Goal: Information Seeking & Learning: Learn about a topic

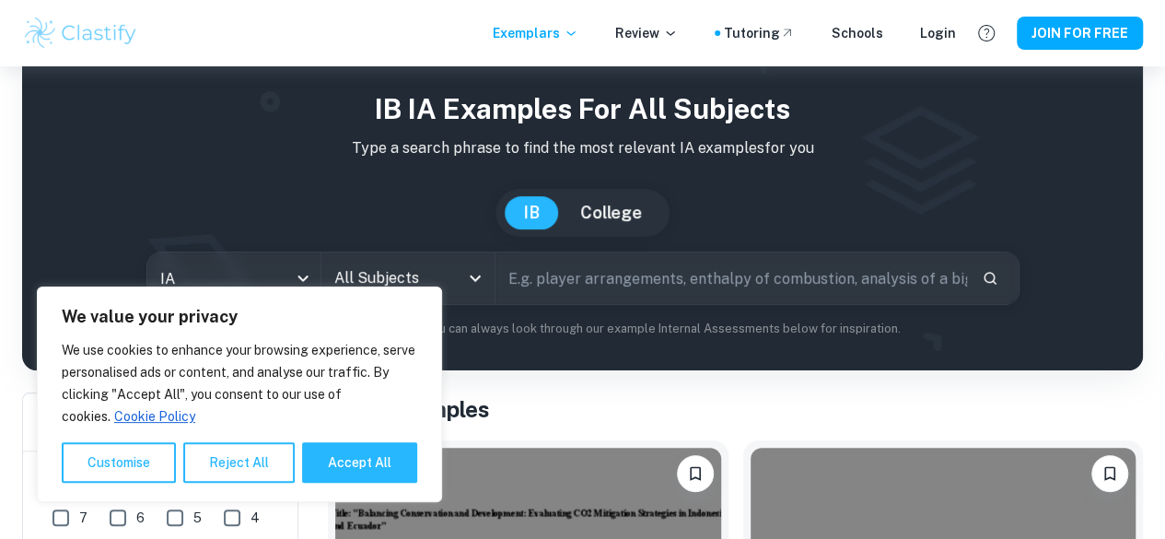
scroll to position [52, 0]
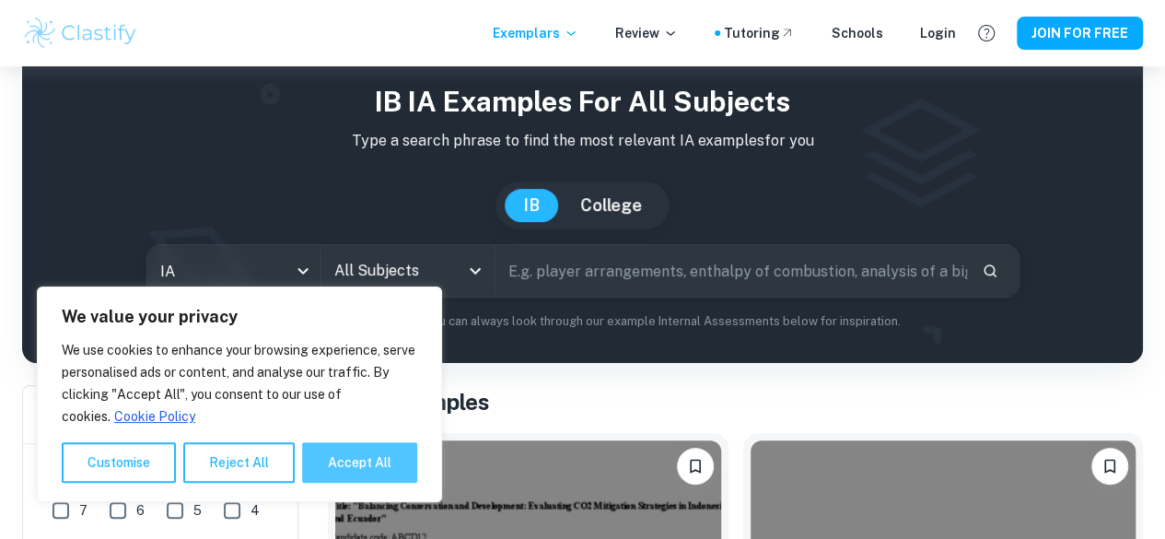
click at [339, 458] on button "Accept All" at bounding box center [359, 462] width 115 height 41
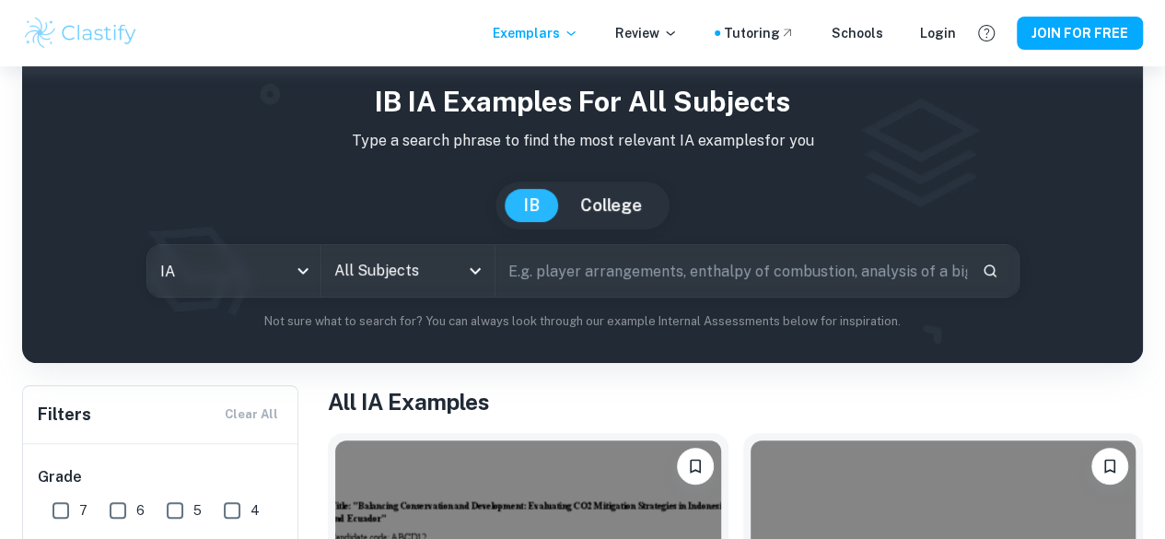
checkbox input "true"
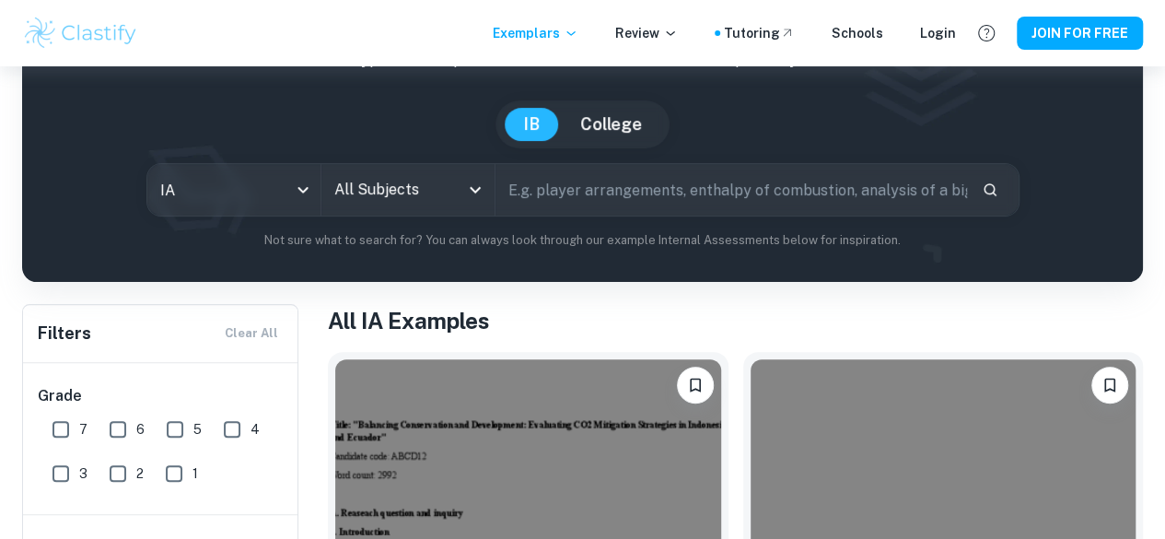
scroll to position [59, 0]
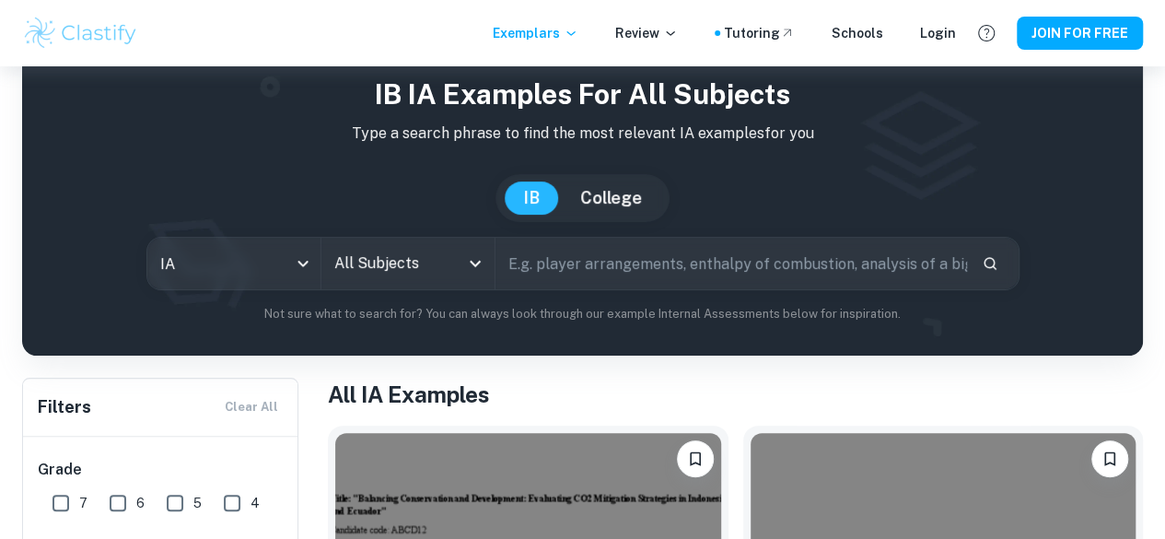
click at [452, 268] on input "All Subjects" at bounding box center [394, 263] width 129 height 35
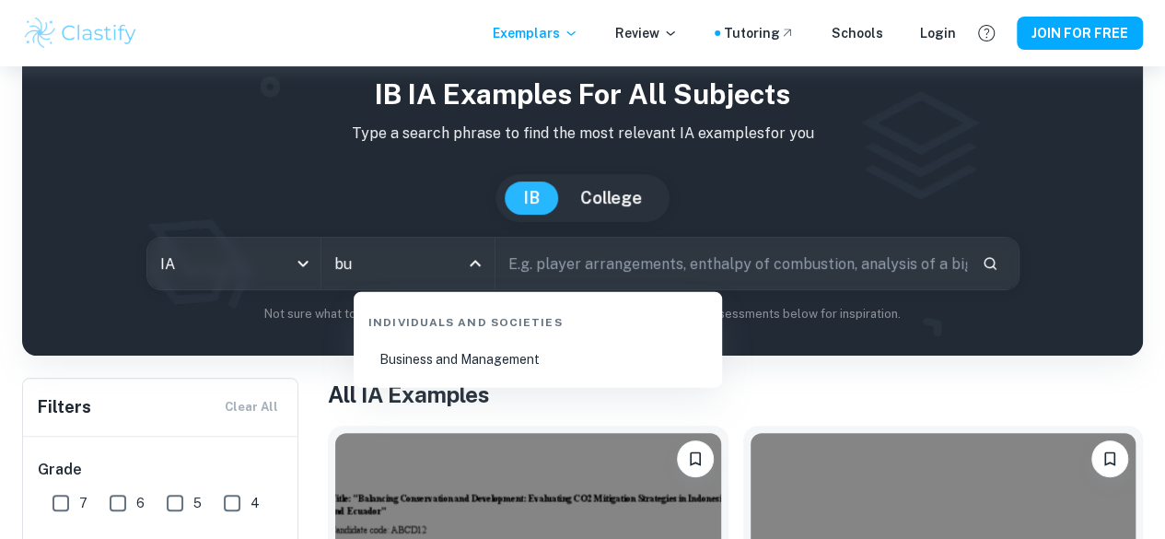
click at [490, 352] on li "Business and Management" at bounding box center [538, 359] width 354 height 42
type input "Business and Management"
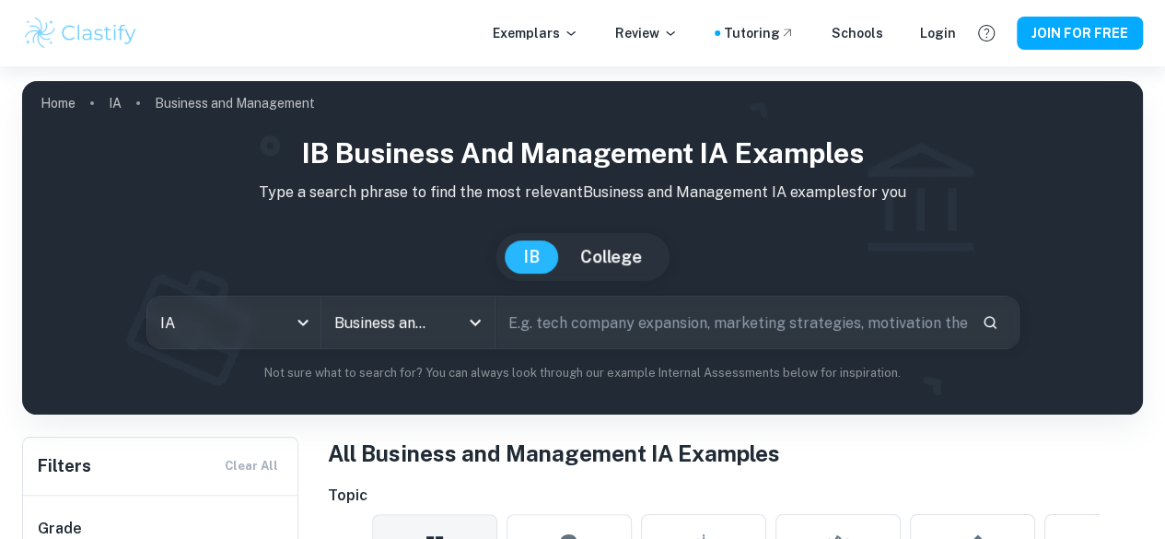
click at [581, 308] on input "text" at bounding box center [732, 323] width 472 height 52
type input "netflix"
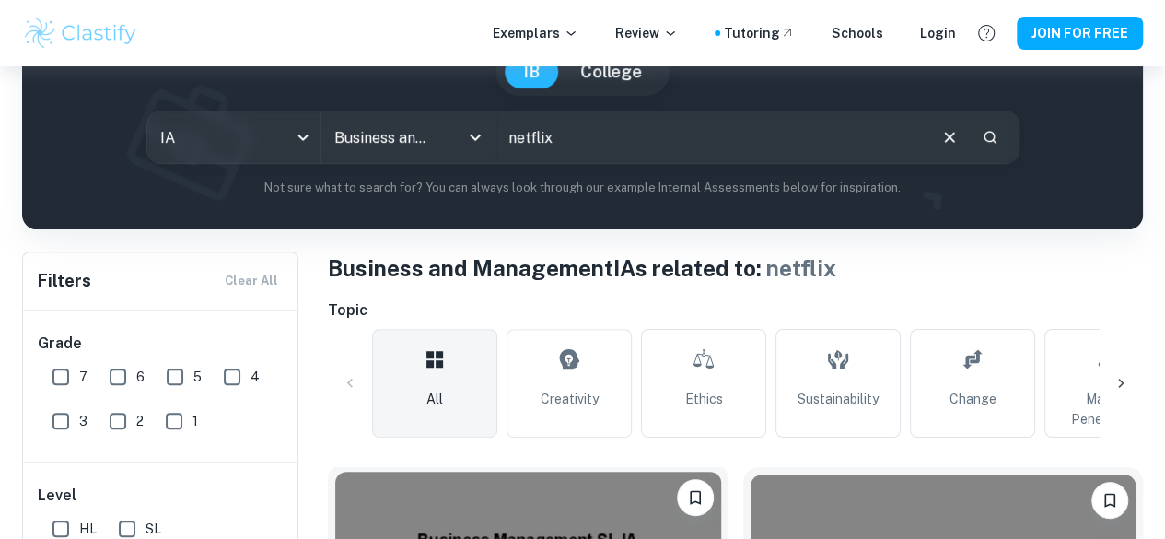
scroll to position [348, 0]
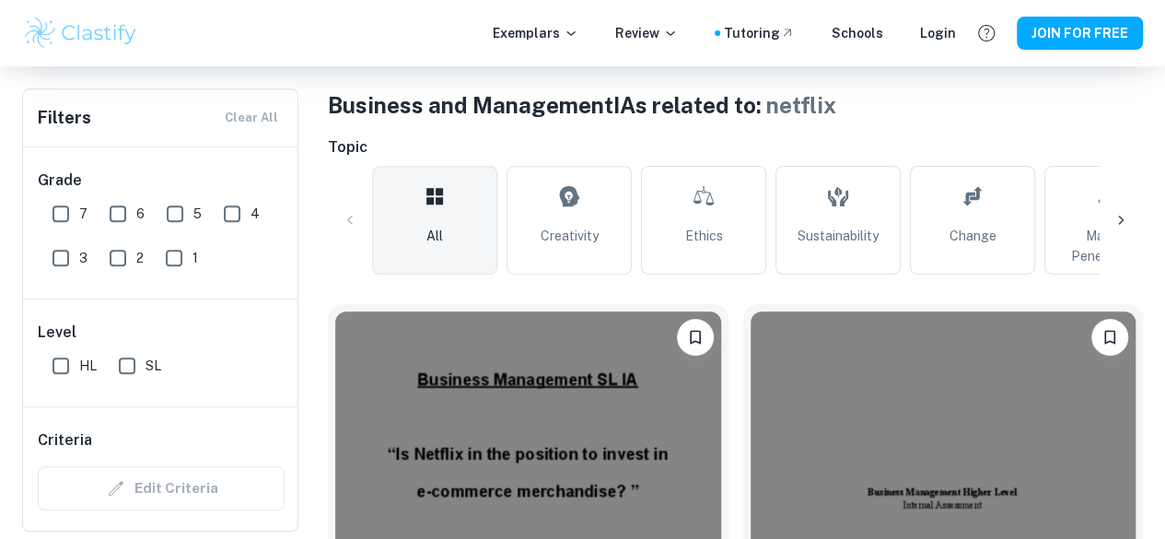
click at [65, 213] on input "7" at bounding box center [60, 213] width 37 height 37
checkbox input "true"
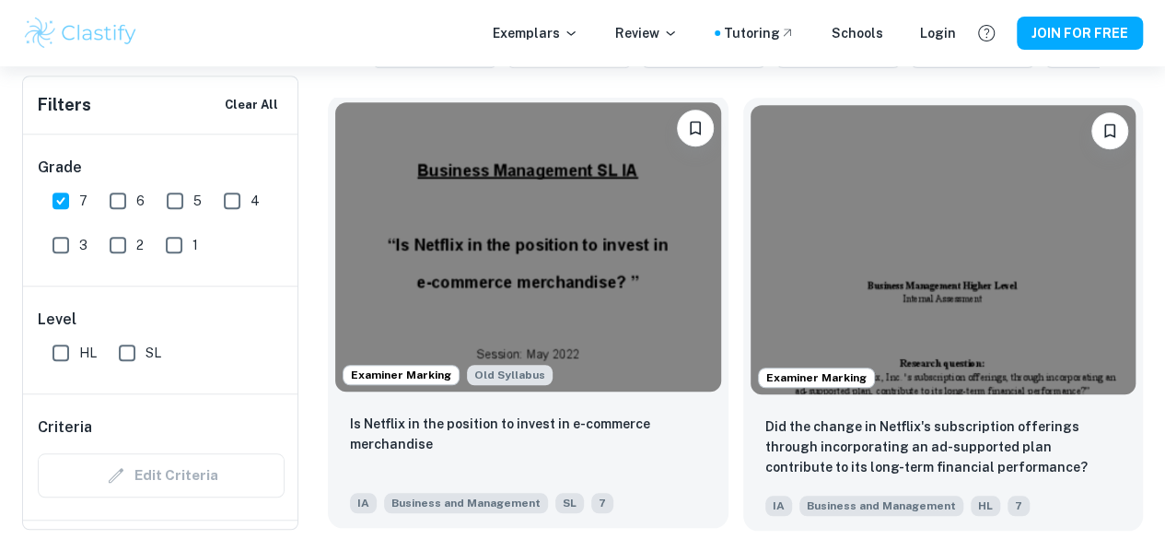
scroll to position [599, 0]
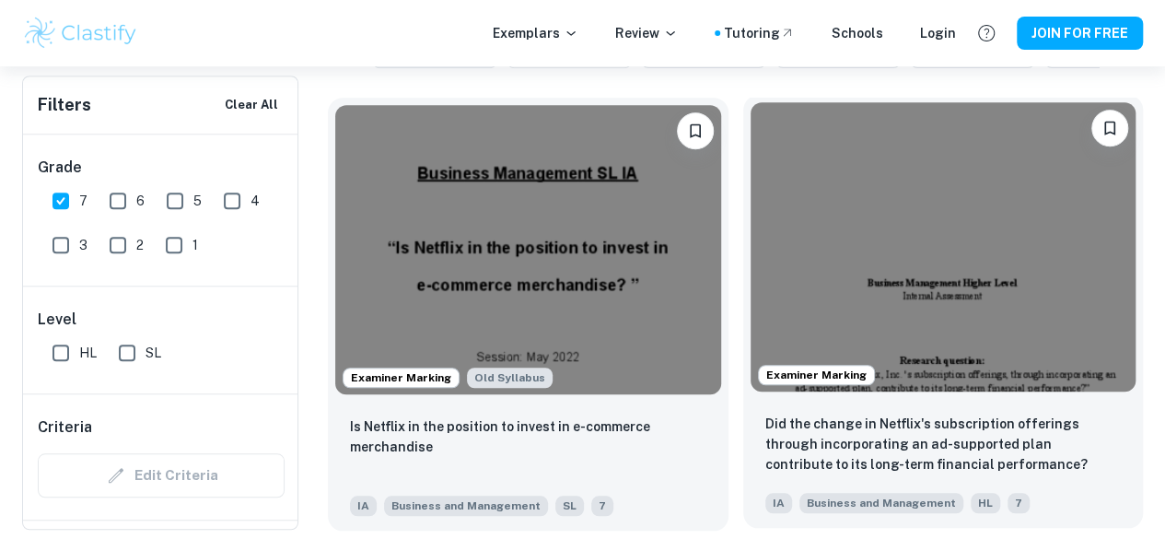
click at [765, 289] on div "Examiner Marking" at bounding box center [943, 247] width 401 height 304
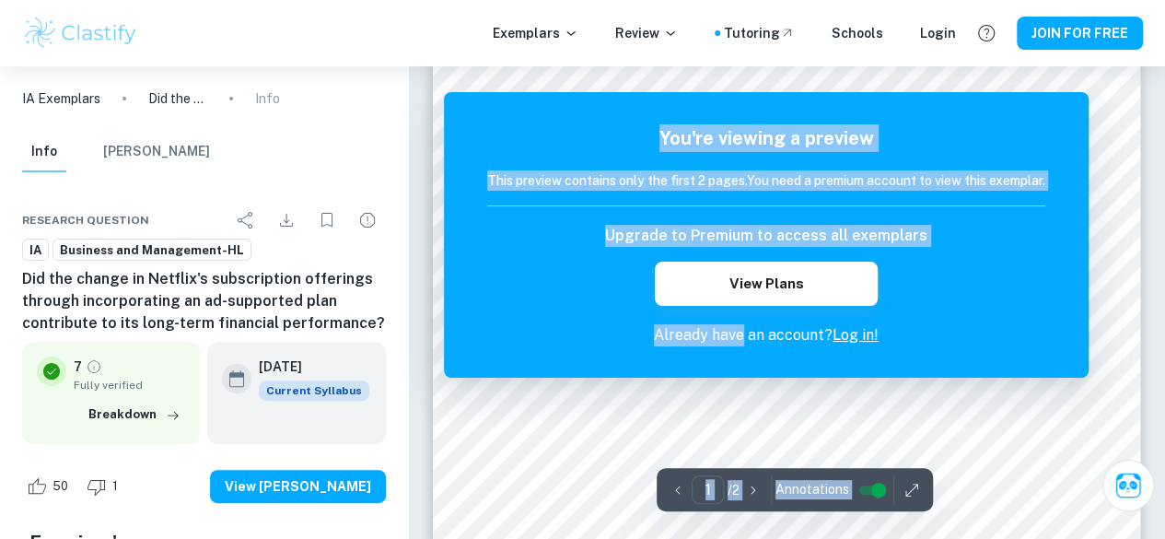
scroll to position [71, 0]
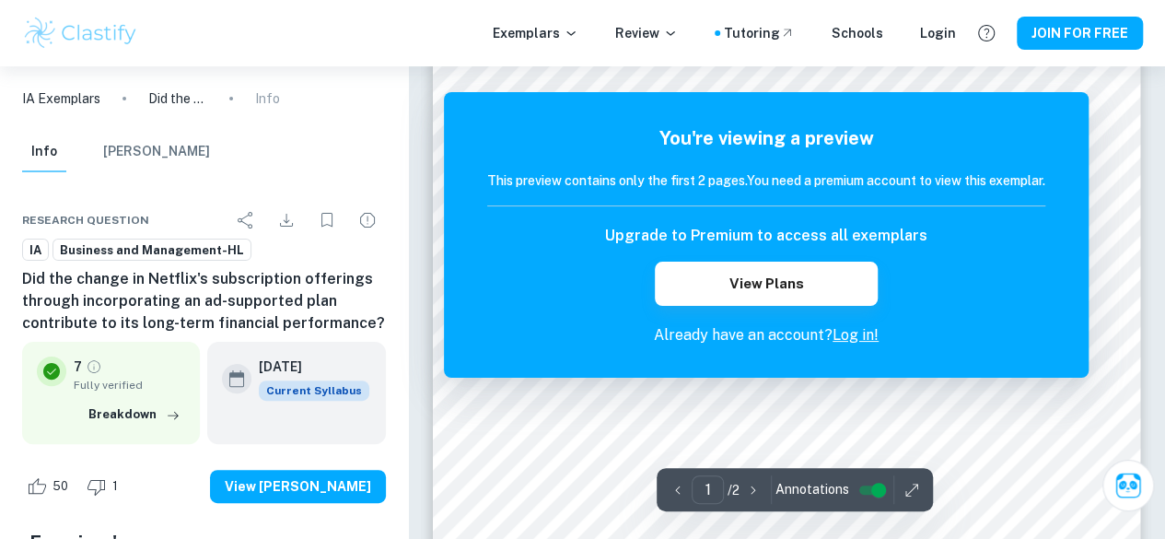
click at [936, 346] on div "You're viewing a preview This preview contains only the first 2 pages. You need…" at bounding box center [766, 235] width 645 height 286
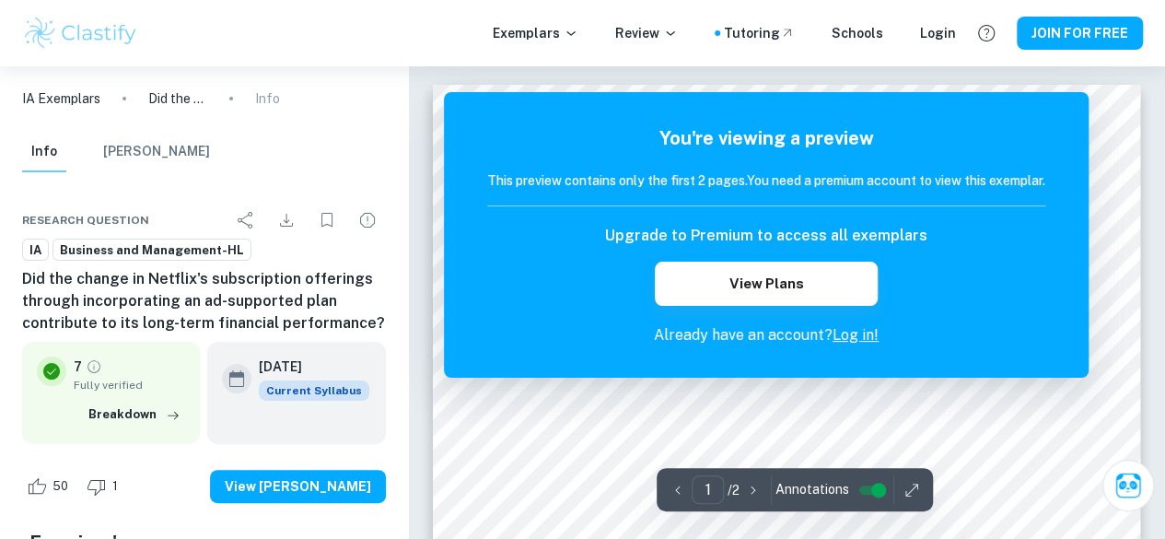
click at [859, 336] on link "Log in!" at bounding box center [856, 335] width 46 height 18
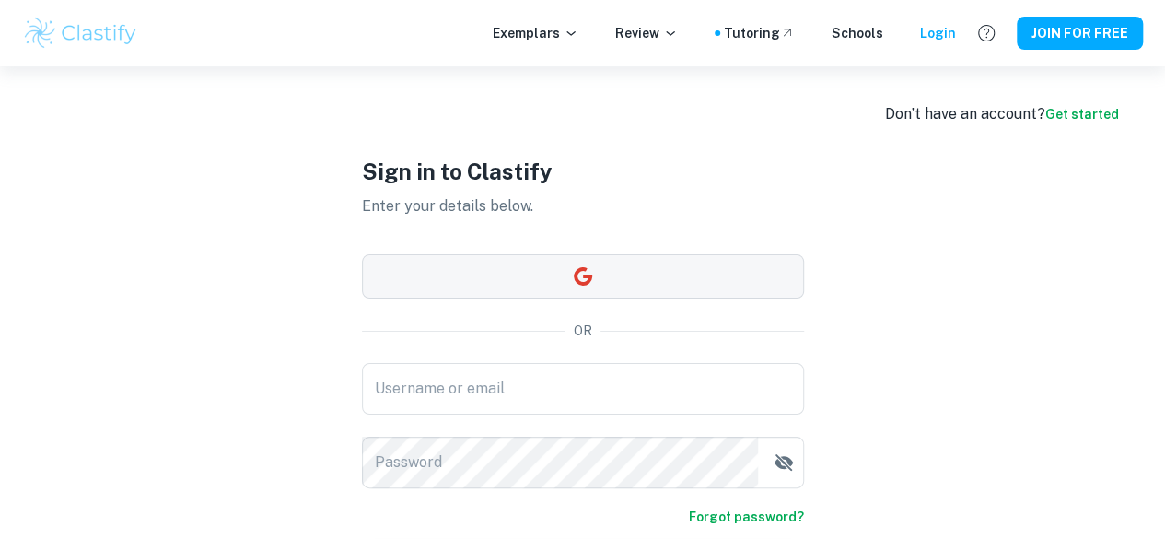
click at [579, 282] on icon "button" at bounding box center [582, 276] width 18 height 18
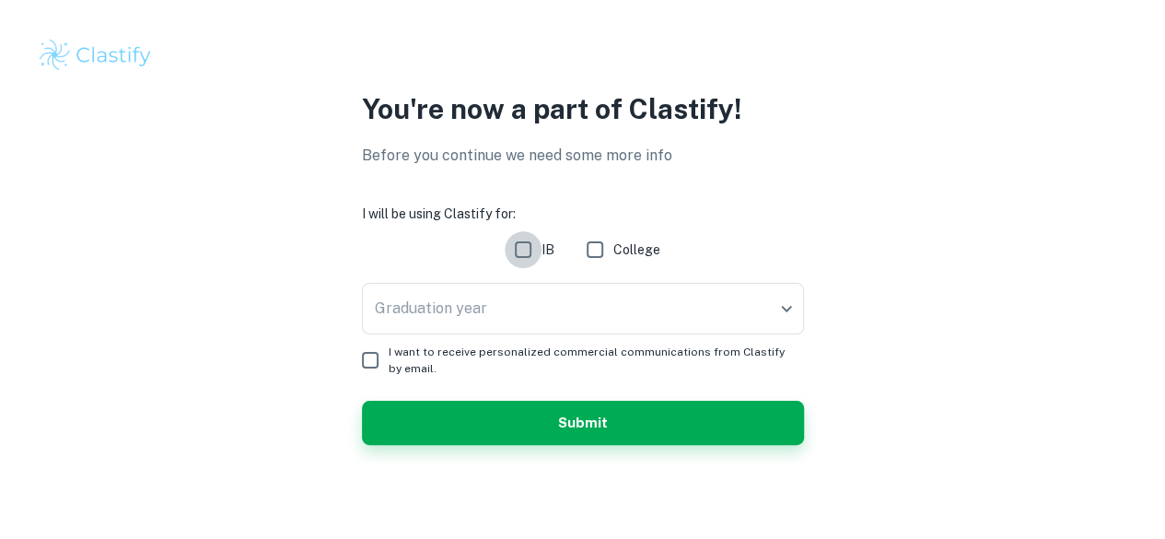
click at [521, 245] on input "IB" at bounding box center [523, 249] width 37 height 37
checkbox input "true"
click at [521, 301] on body "We value your privacy We use cookies to enhance your browsing experience, serve…" at bounding box center [582, 269] width 1165 height 539
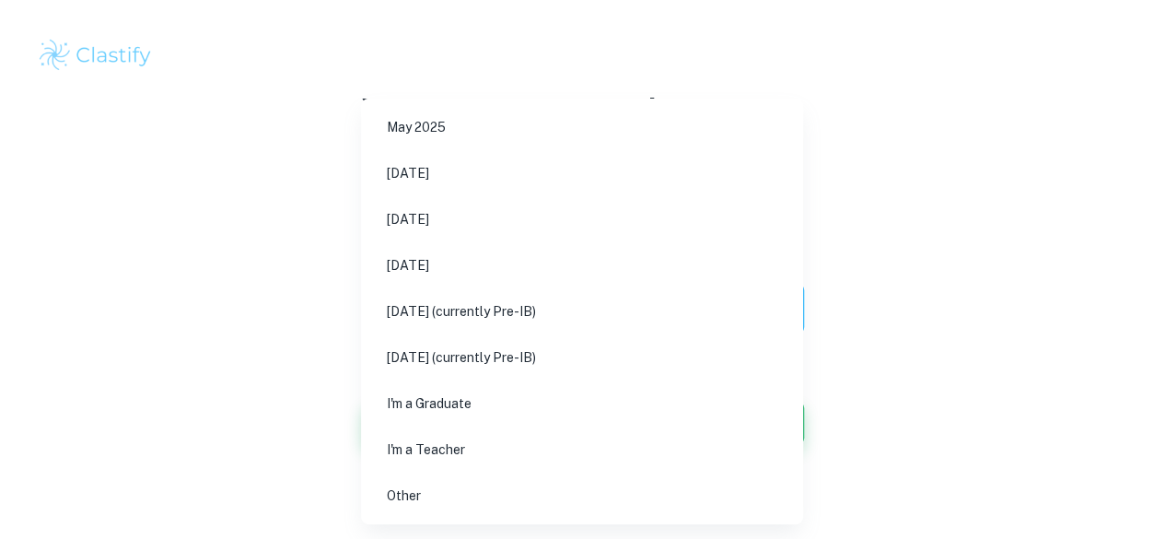
click at [480, 229] on li "[DATE]" at bounding box center [582, 219] width 427 height 42
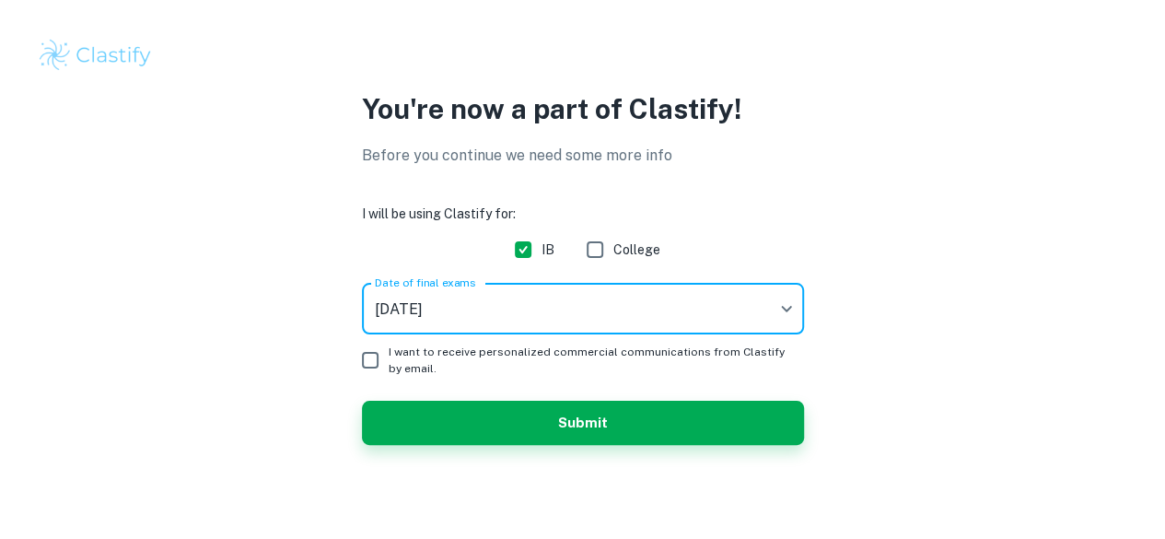
click at [512, 311] on body "We value your privacy We use cookies to enhance your browsing experience, serve…" at bounding box center [582, 269] width 1165 height 539
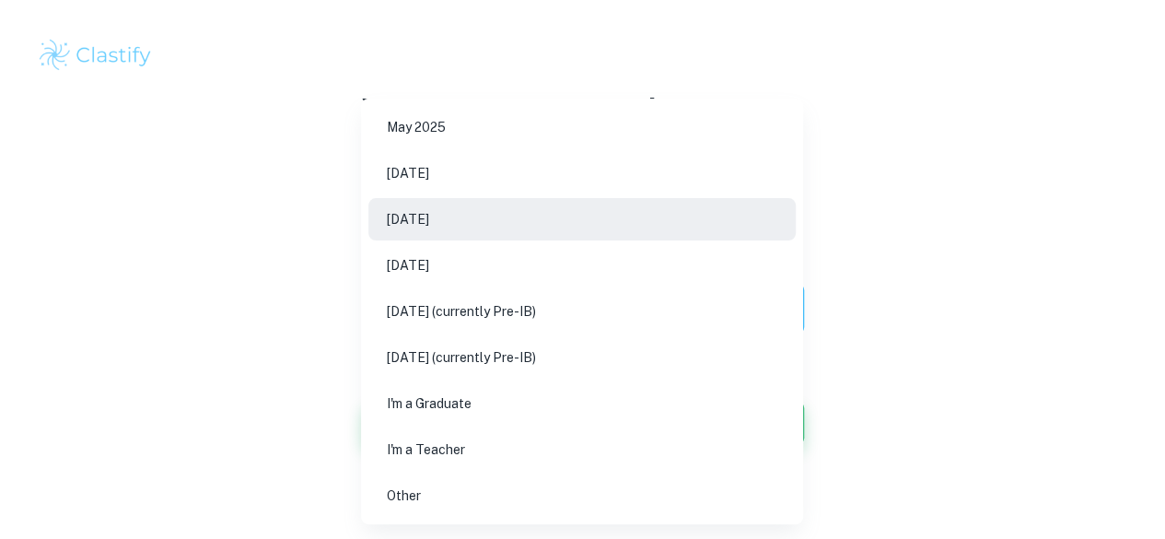
scroll to position [18, 0]
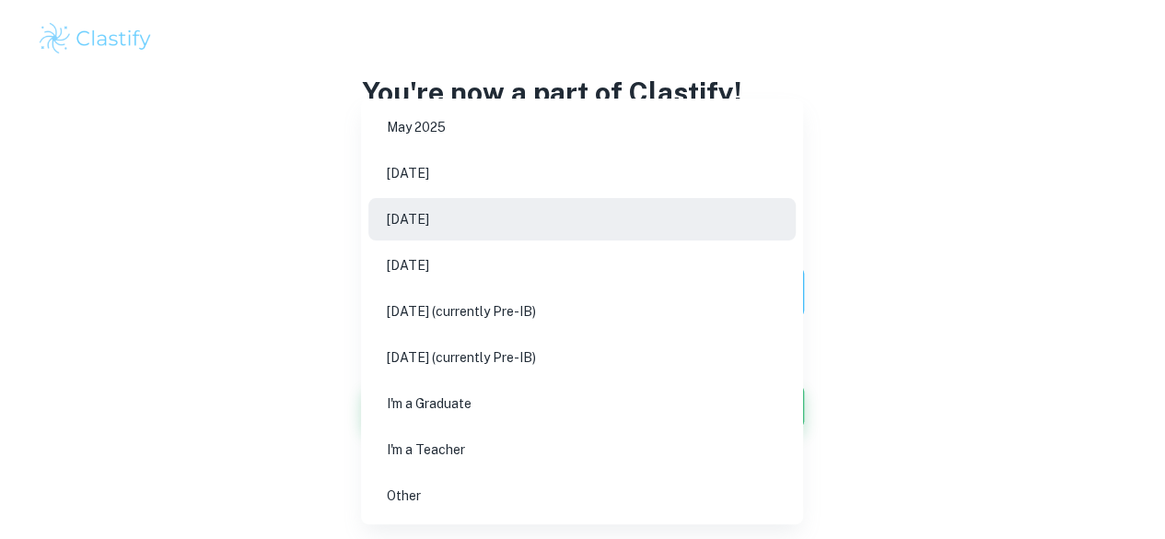
click at [494, 316] on li "[DATE] (currently Pre-IB)" at bounding box center [582, 311] width 427 height 42
type input "M27"
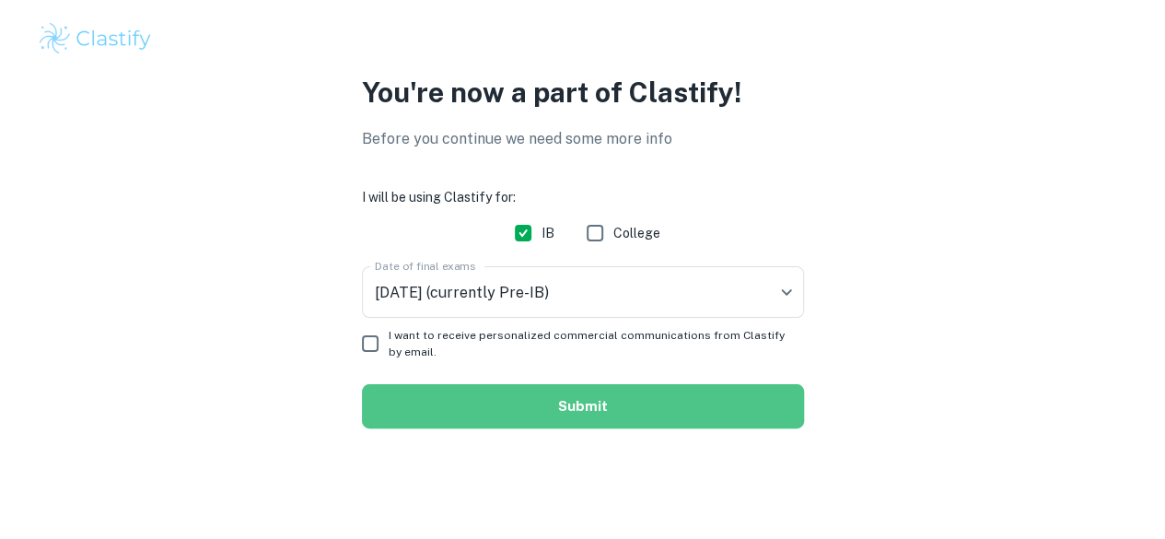
click at [464, 406] on button "Submit" at bounding box center [583, 406] width 442 height 44
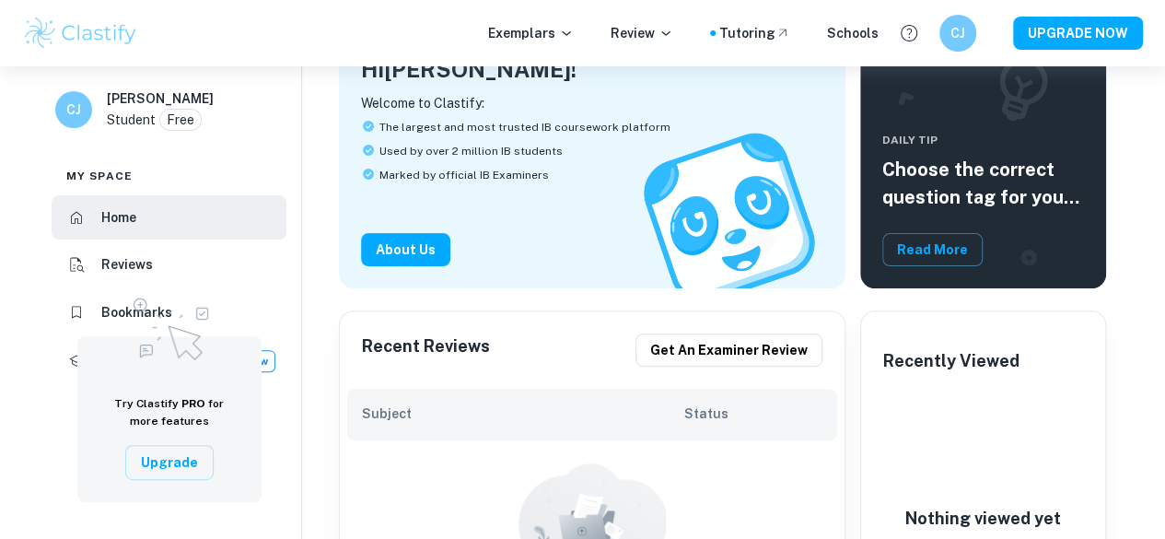
scroll to position [143, 0]
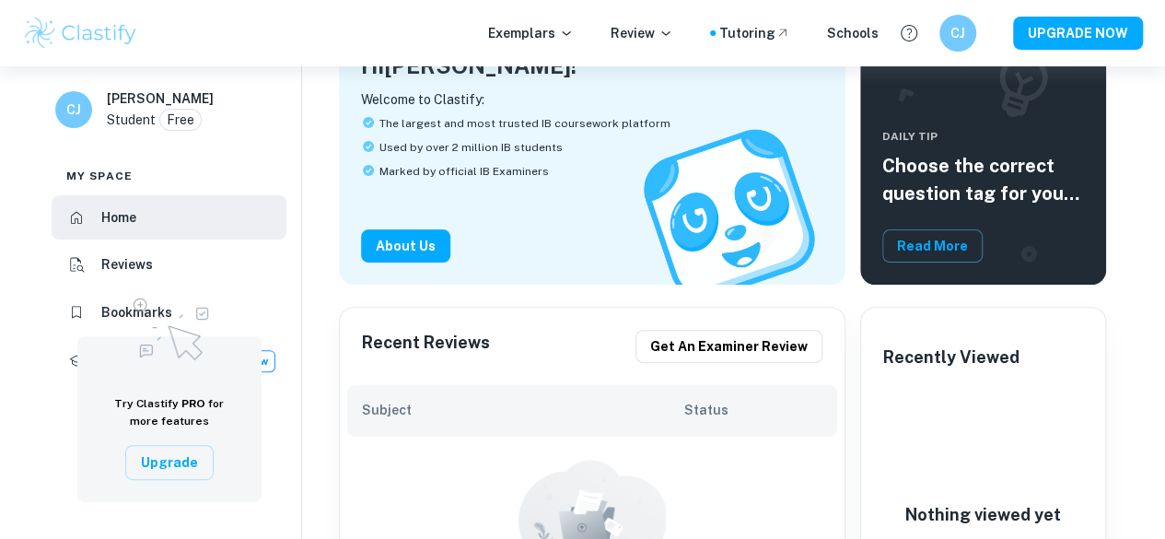
click at [113, 37] on img at bounding box center [80, 33] width 117 height 37
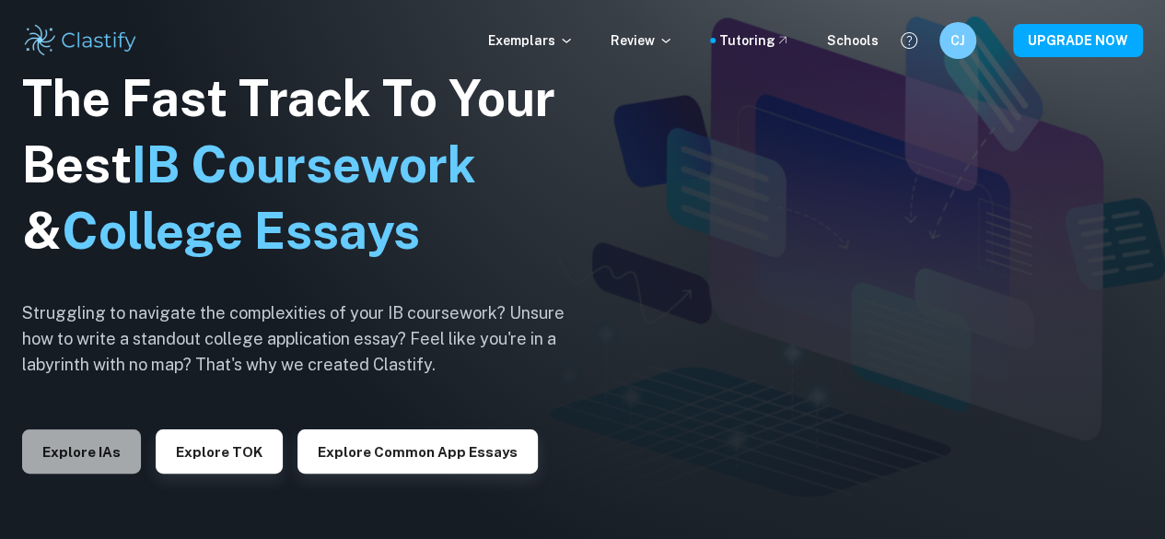
click at [113, 448] on button "Explore IAs" at bounding box center [81, 451] width 119 height 44
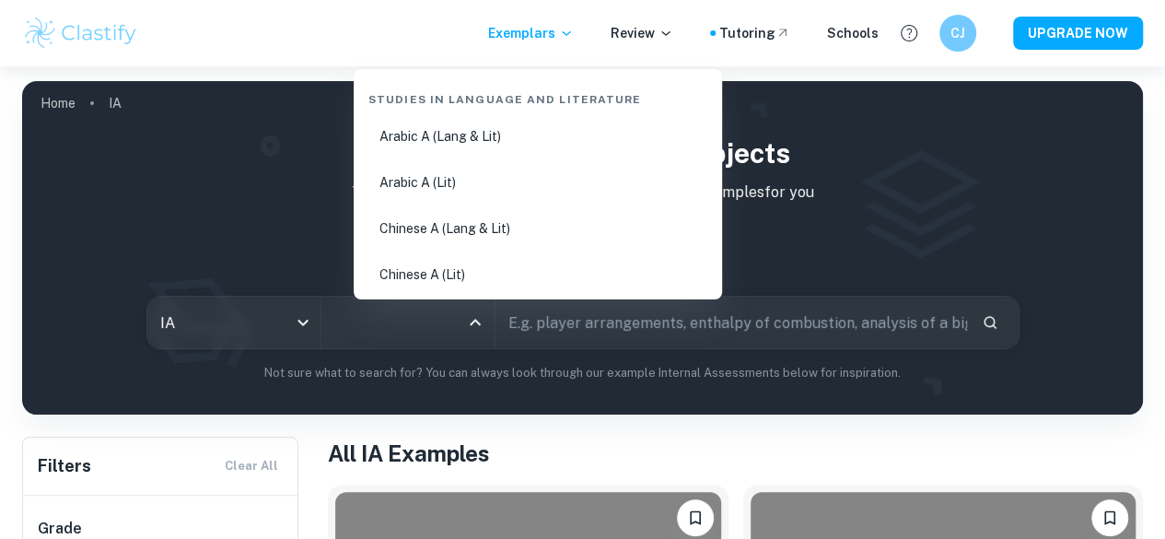
click at [446, 323] on input "All Subjects" at bounding box center [394, 322] width 129 height 35
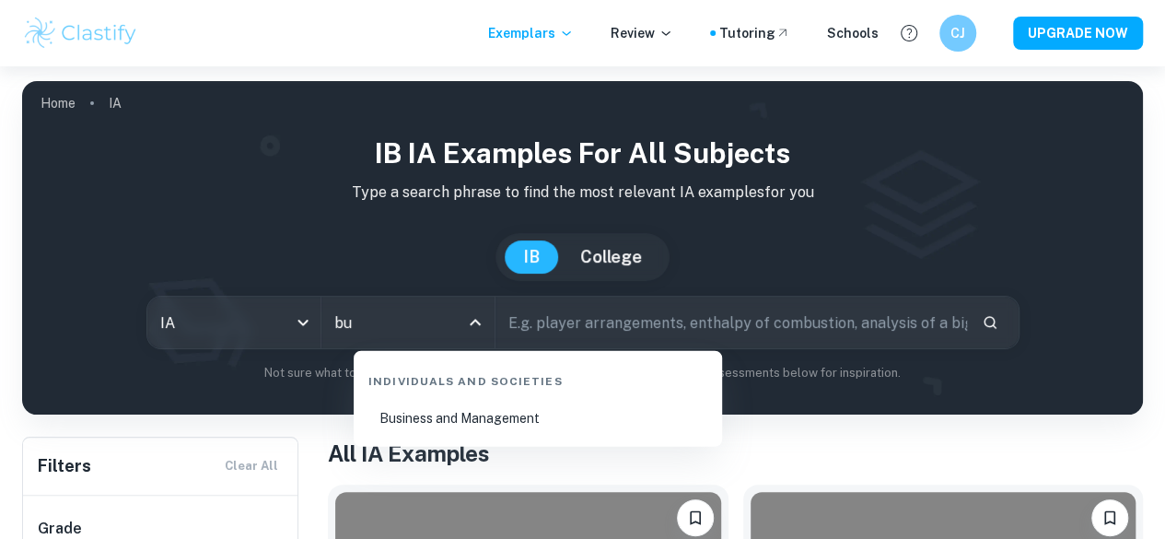
click at [448, 430] on li "Business and Management" at bounding box center [538, 418] width 354 height 42
type input "Business and Management"
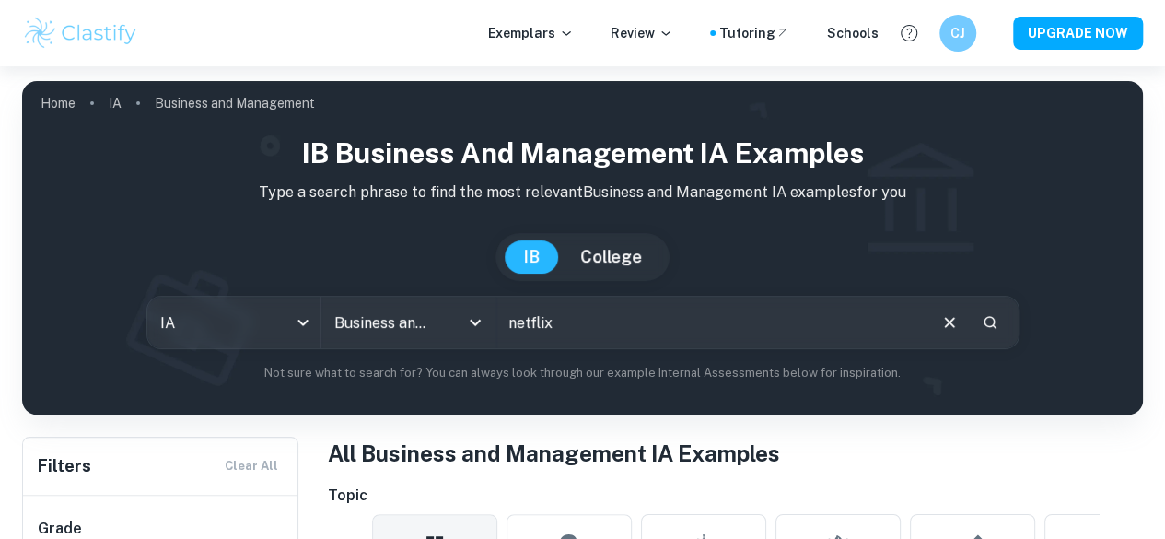
type input "netflix"
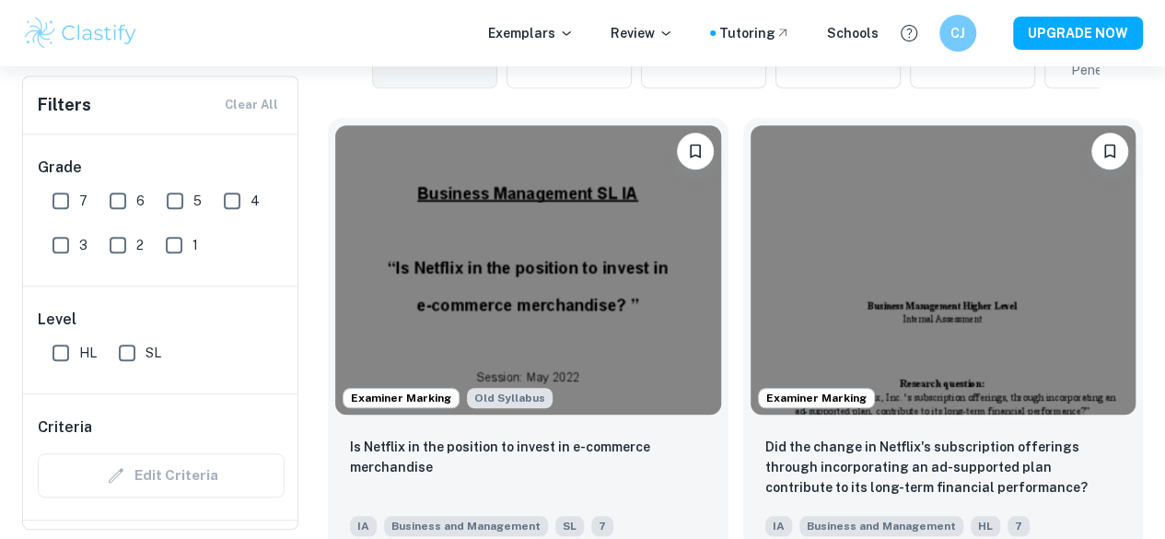
scroll to position [535, 0]
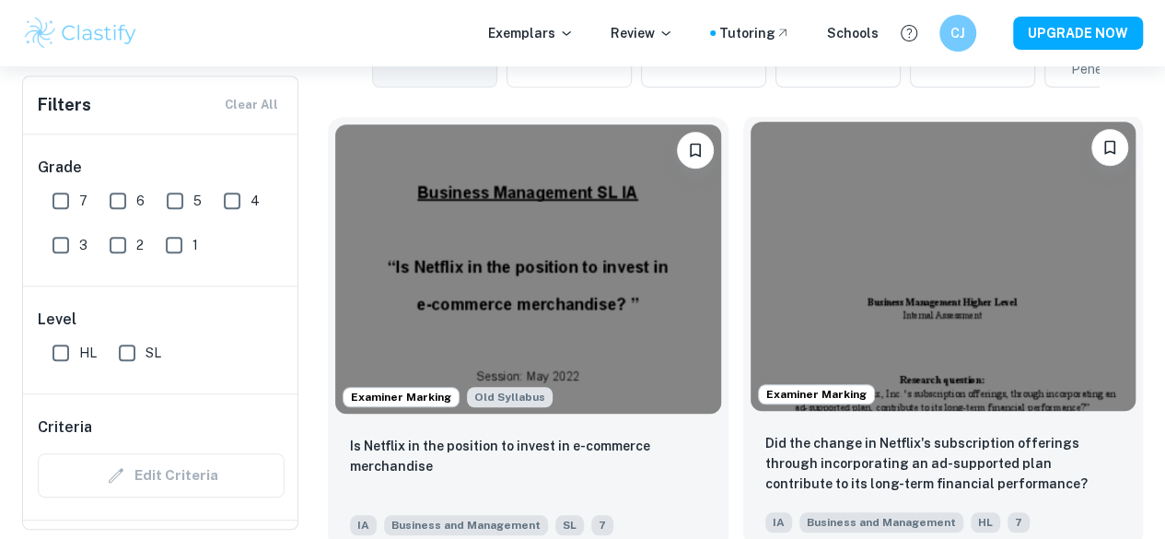
click at [773, 270] on img at bounding box center [944, 266] width 386 height 289
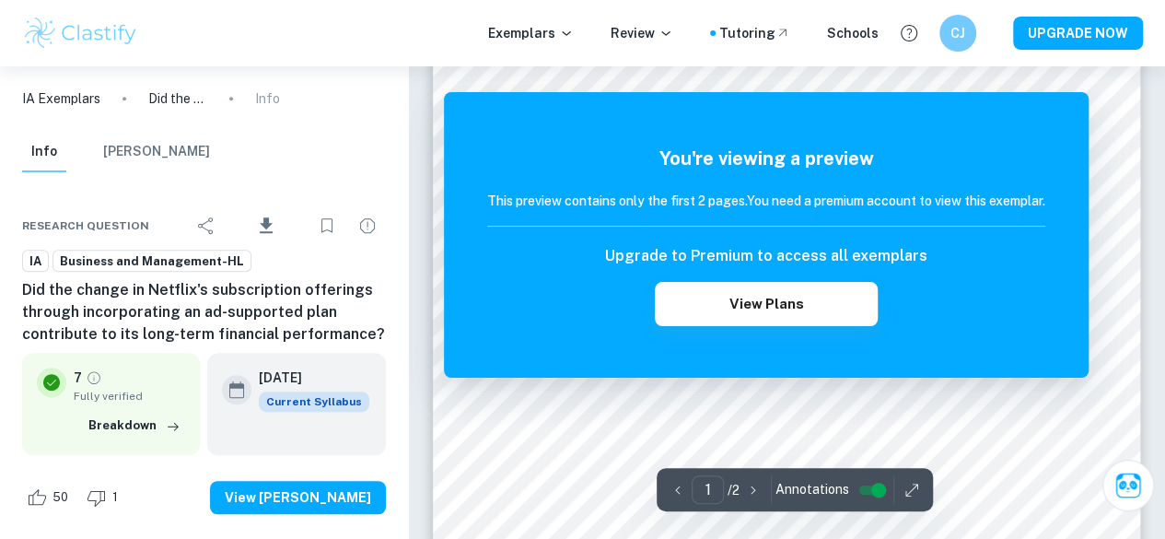
scroll to position [344, 0]
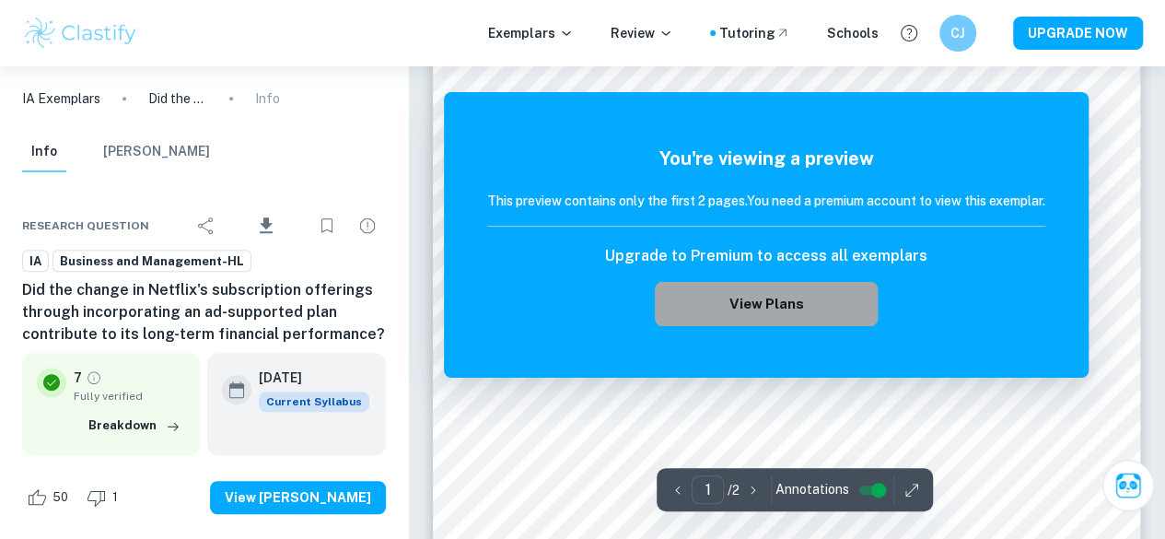
click at [772, 309] on button "View Plans" at bounding box center [766, 304] width 223 height 44
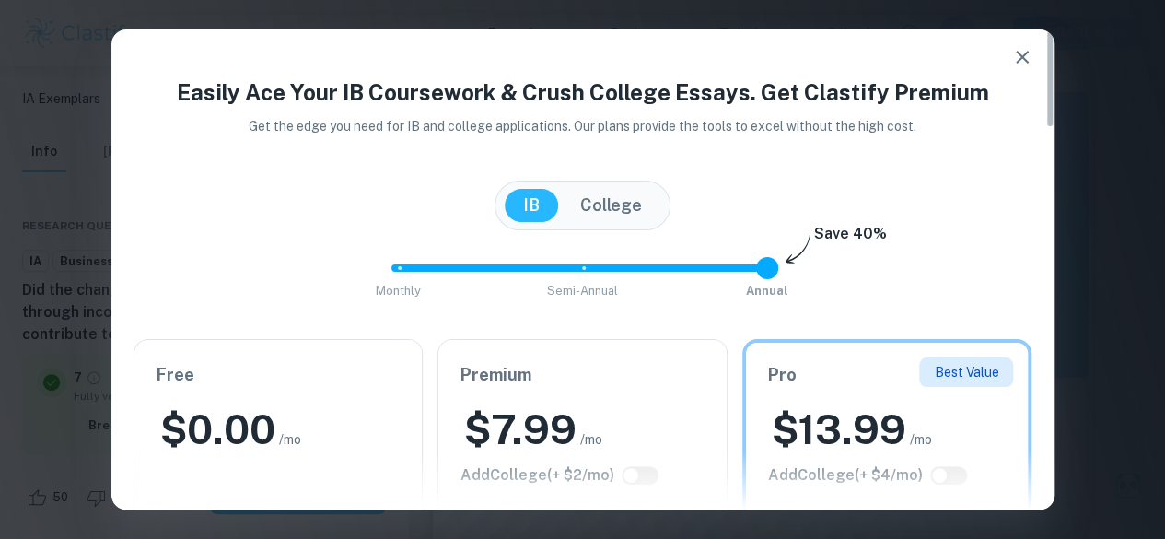
drag, startPoint x: 765, startPoint y: 272, endPoint x: 372, endPoint y: 227, distance: 395.1
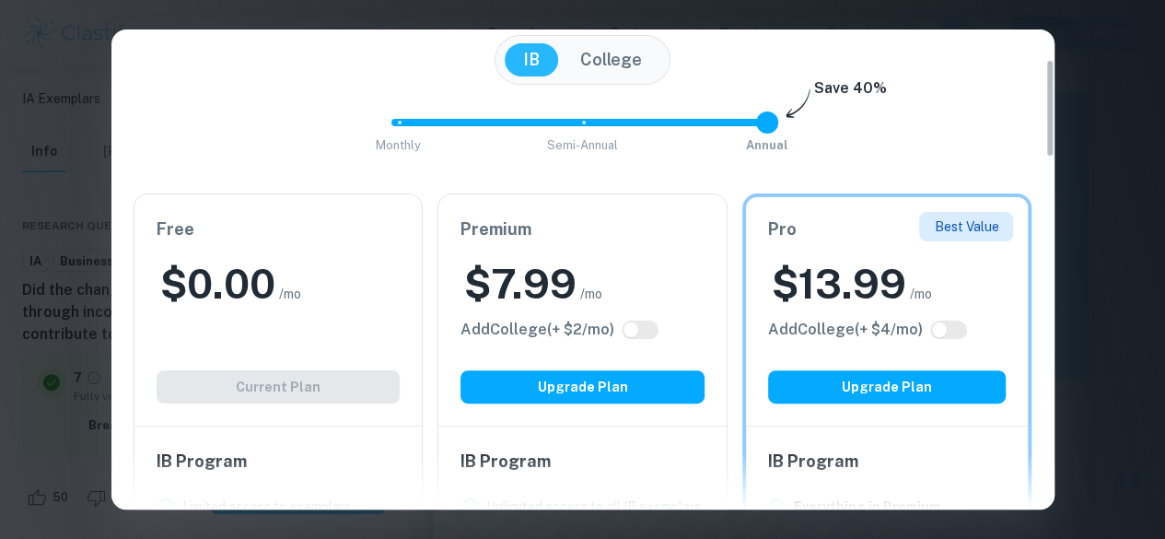
click at [341, 226] on h6 "Free" at bounding box center [279, 230] width 244 height 26
click at [1149, 43] on div "Easily Ace Your IB Coursework & Crush College Essays. Get Clastify Premium Get …" at bounding box center [582, 269] width 1165 height 539
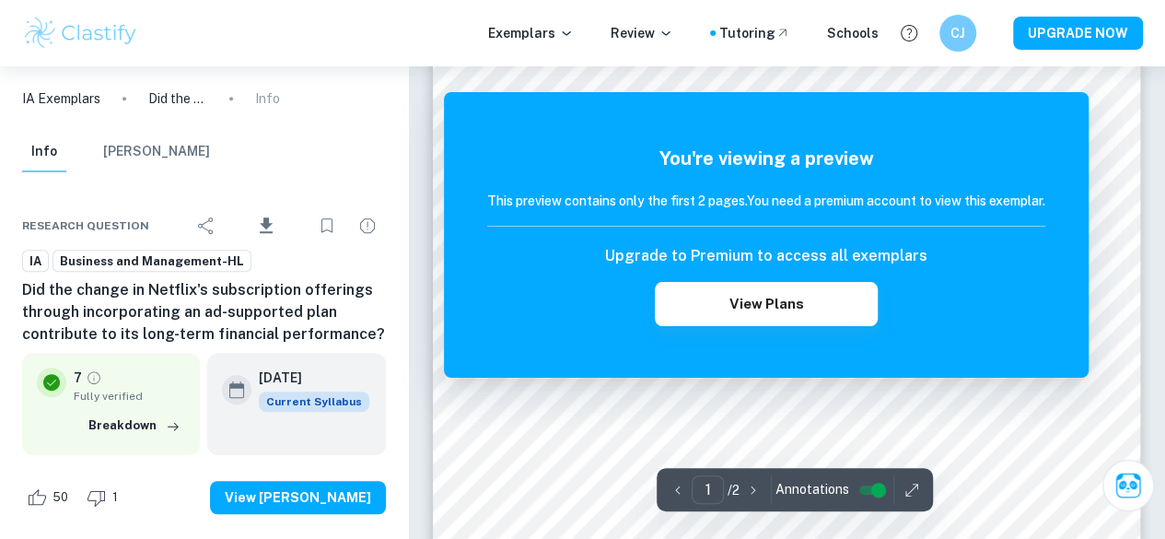
scroll to position [357, 0]
click at [927, 349] on div "You're viewing a preview This preview contains only the first 2 pages. You need…" at bounding box center [766, 235] width 645 height 286
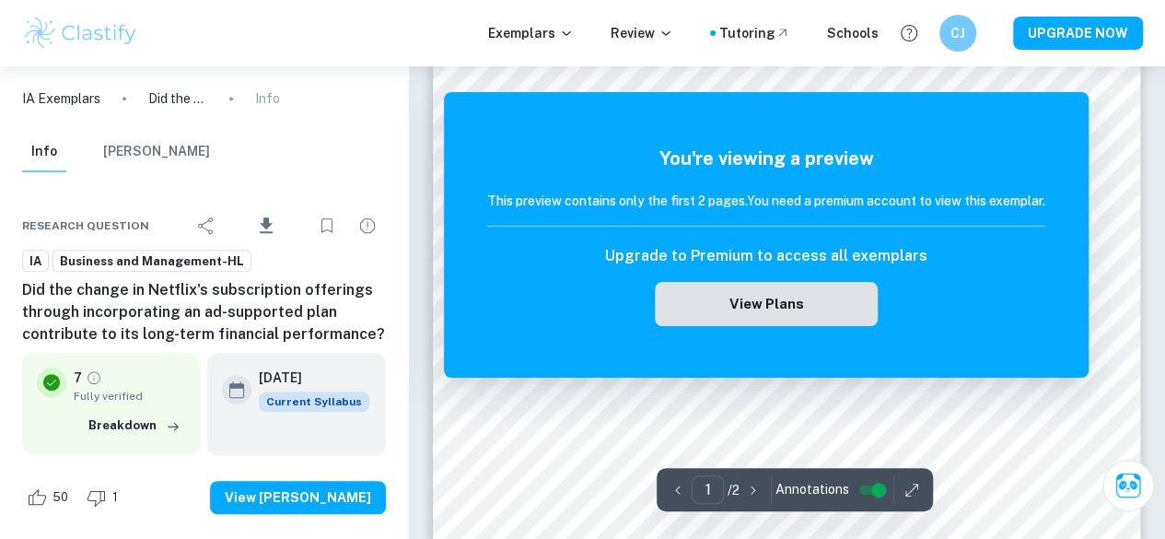
click at [780, 287] on div "Upgrade to Premium to access all exemplars View Plans" at bounding box center [766, 285] width 558 height 81
click at [785, 302] on button "View Plans" at bounding box center [766, 304] width 223 height 44
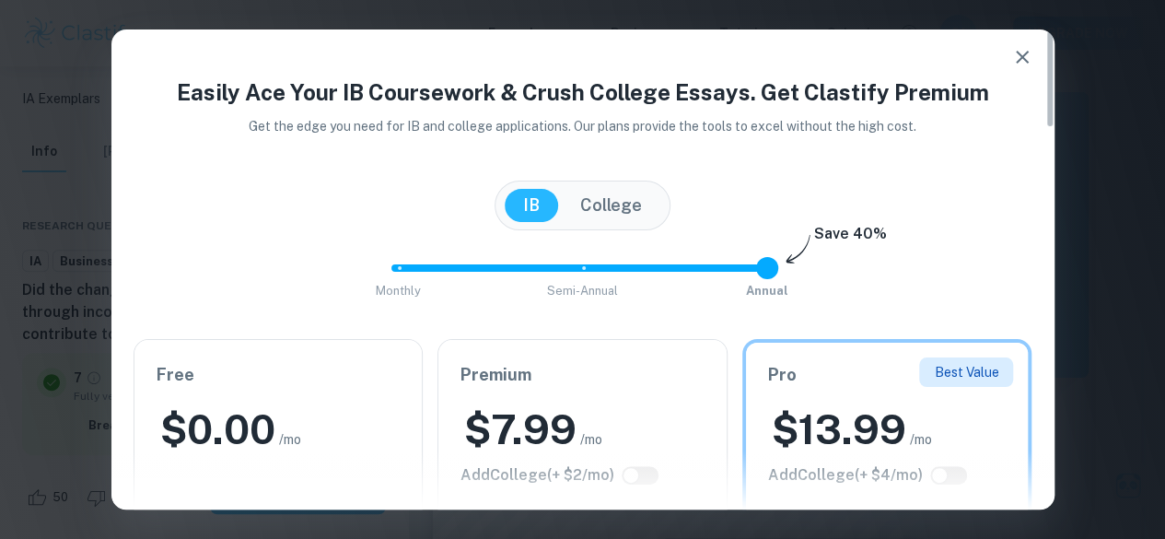
click at [1031, 60] on icon "button" at bounding box center [1023, 57] width 22 height 22
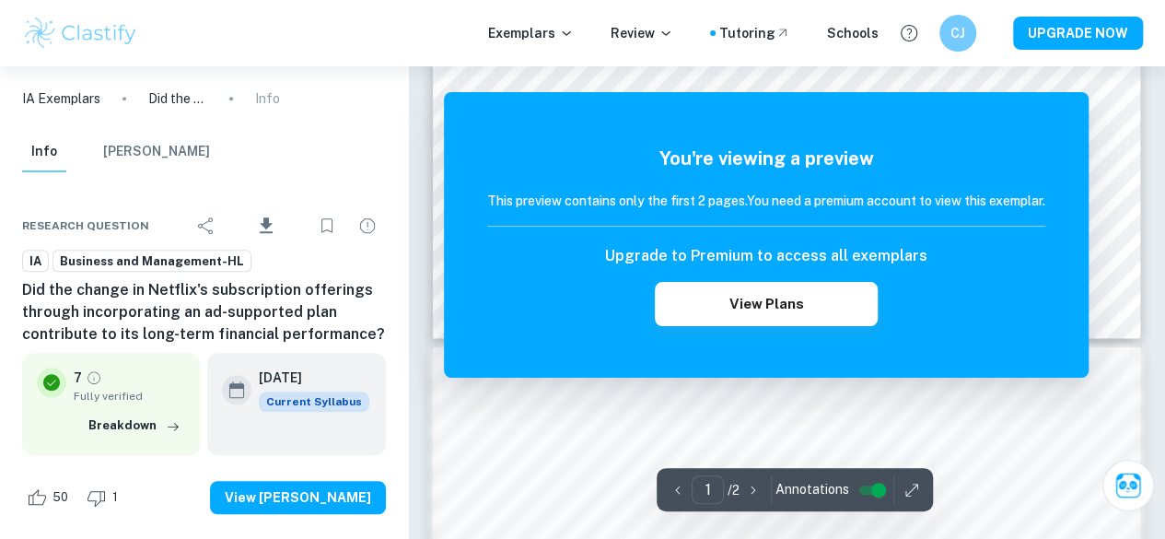
scroll to position [746, 0]
click at [898, 499] on div at bounding box center [912, 489] width 28 height 29
click at [903, 495] on icon "button" at bounding box center [912, 490] width 18 height 18
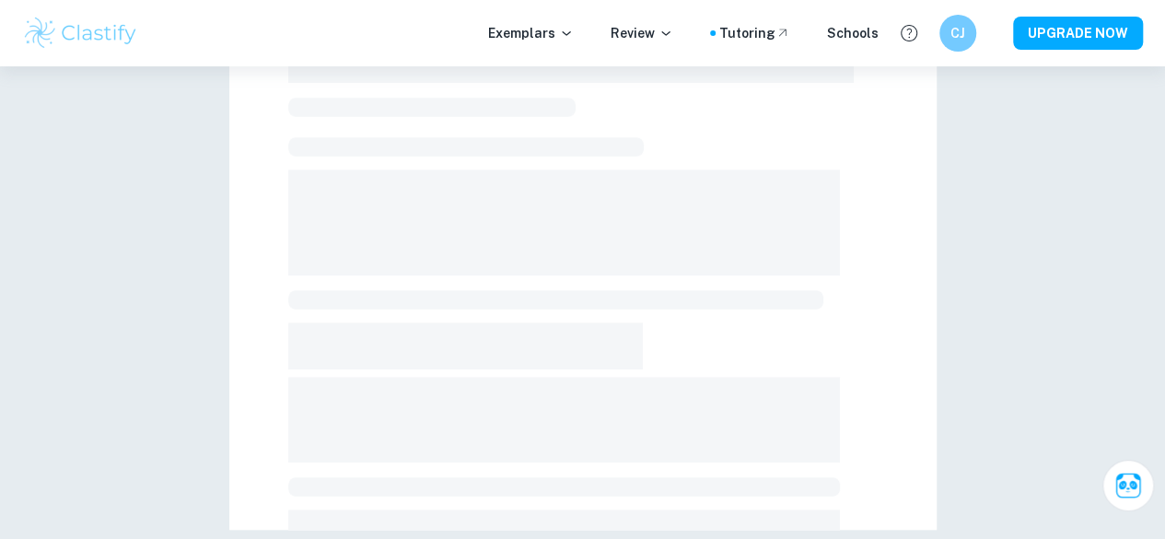
scroll to position [546, 0]
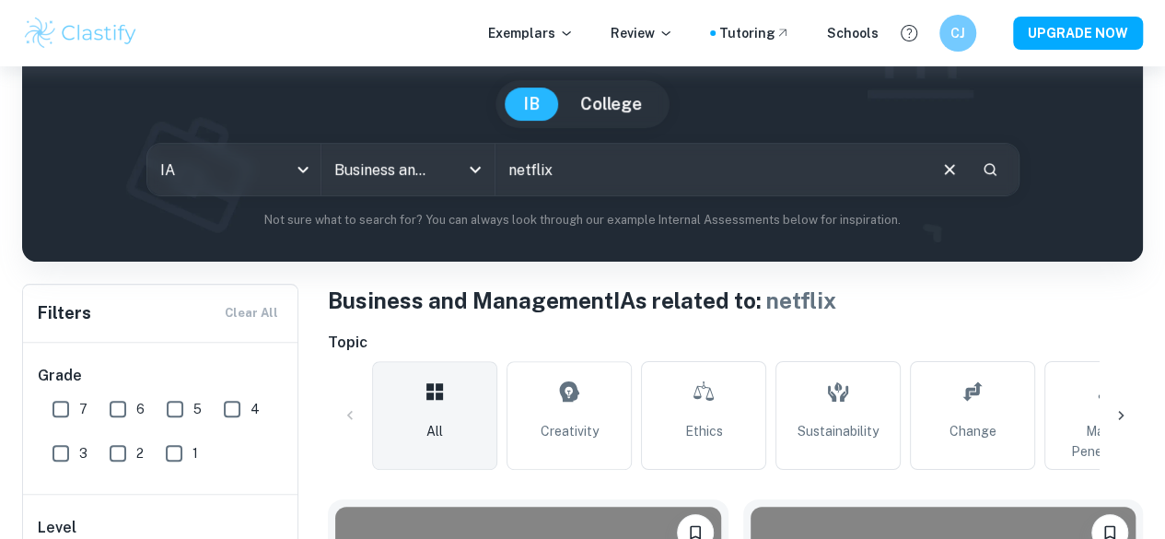
scroll to position [40, 0]
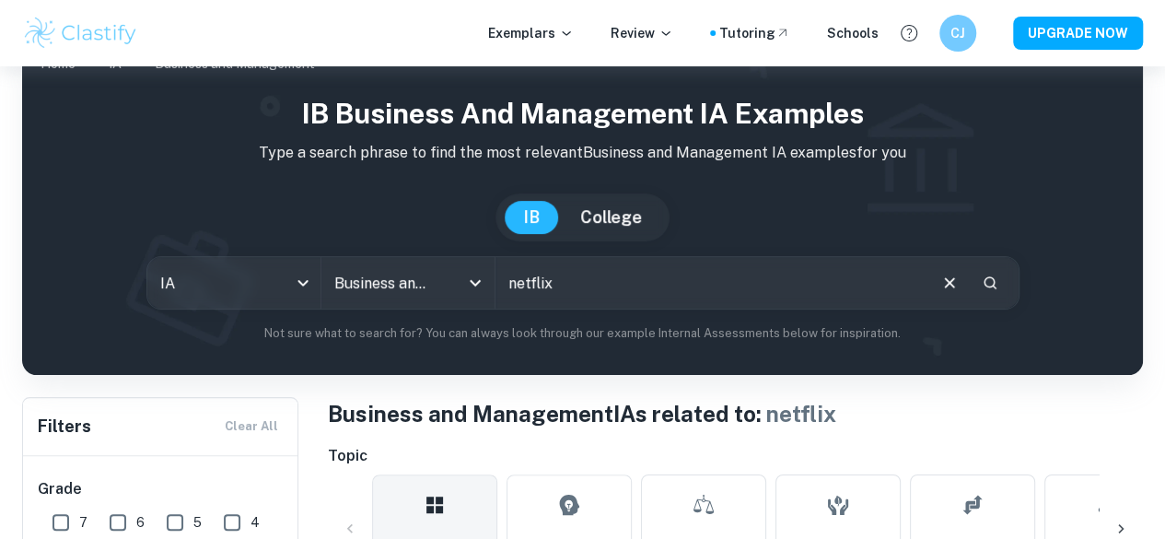
click at [520, 287] on input "netflix" at bounding box center [710, 283] width 429 height 52
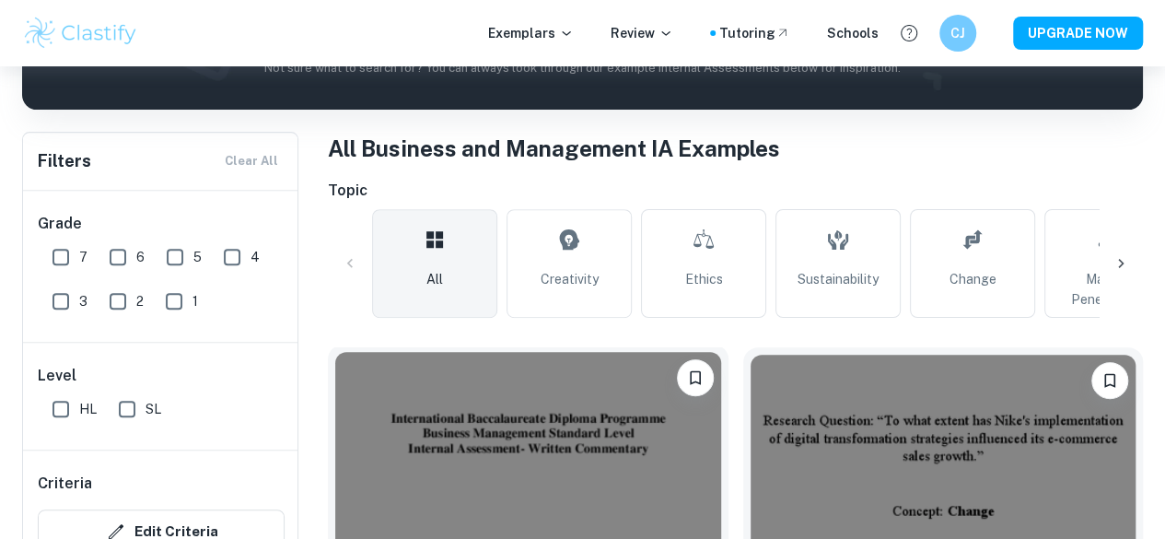
scroll to position [590, 0]
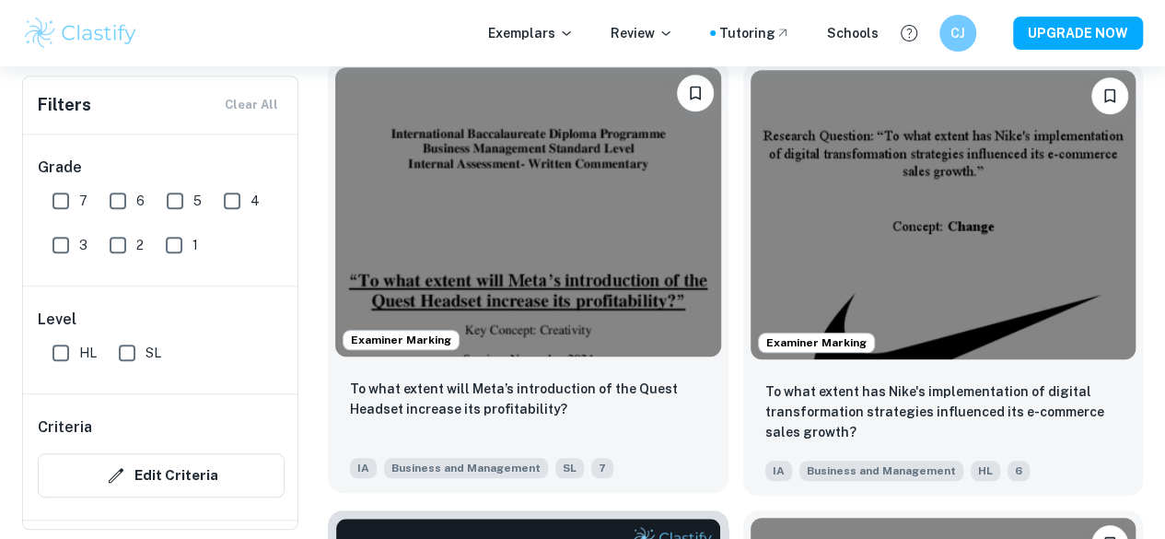
click at [530, 201] on img at bounding box center [528, 211] width 386 height 289
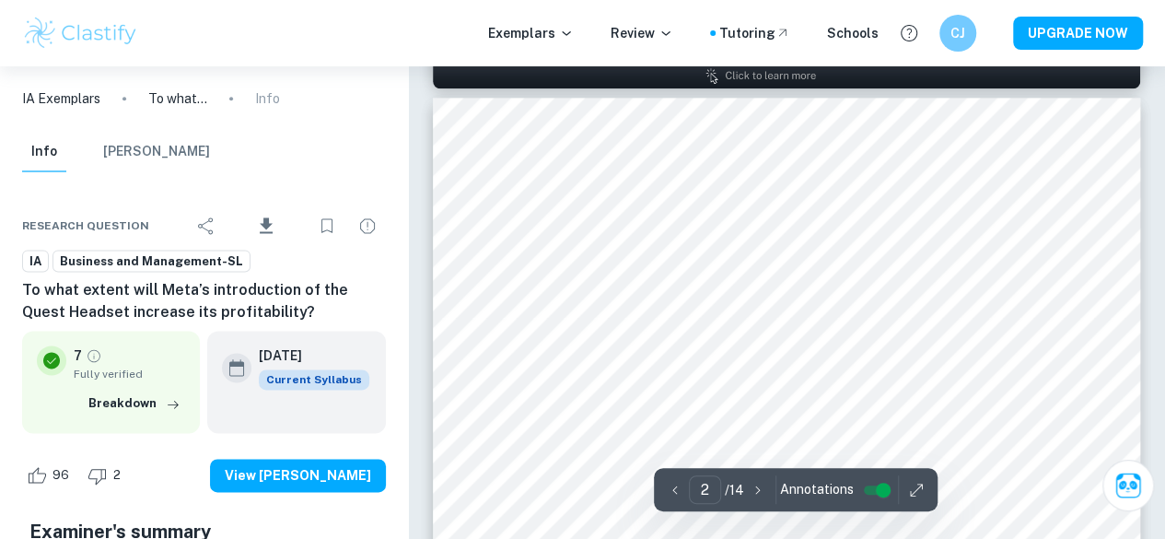
scroll to position [1113, 0]
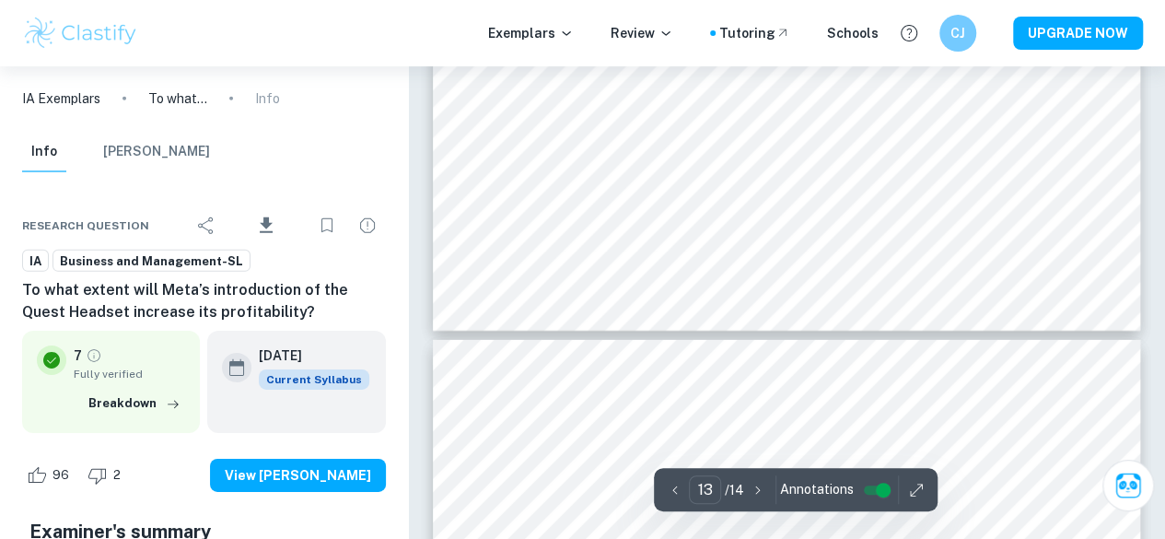
type input "14"
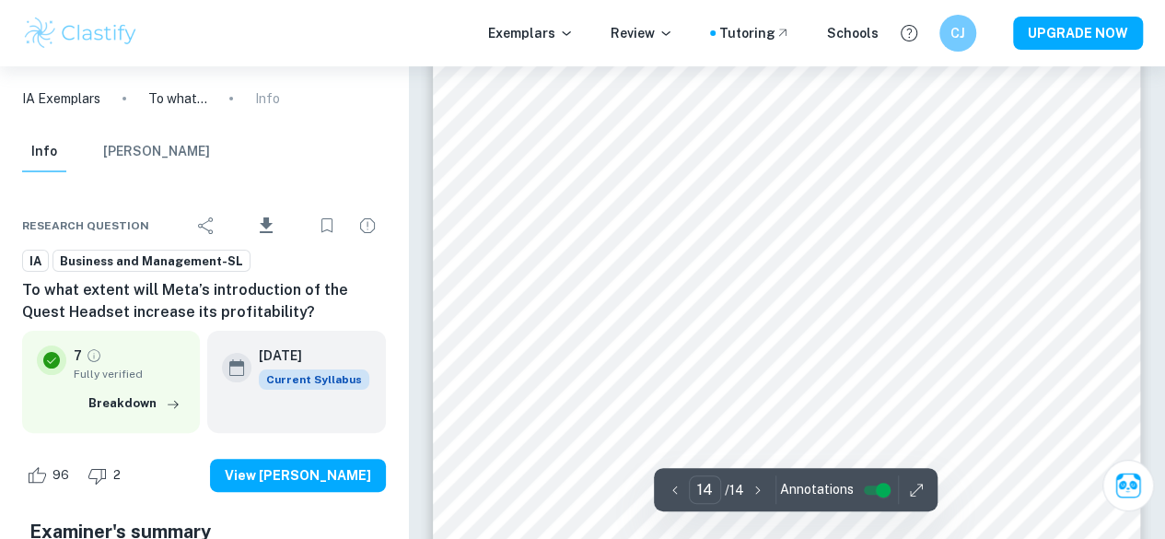
scroll to position [14143, 0]
